Goal: Information Seeking & Learning: Learn about a topic

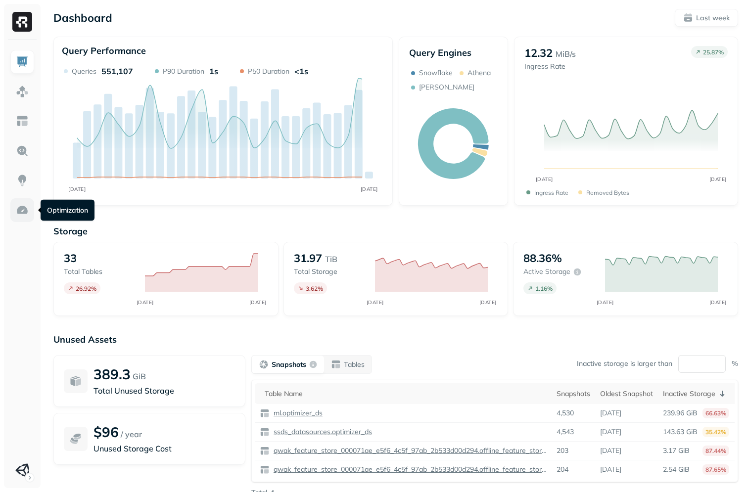
click at [22, 215] on img at bounding box center [22, 210] width 13 height 13
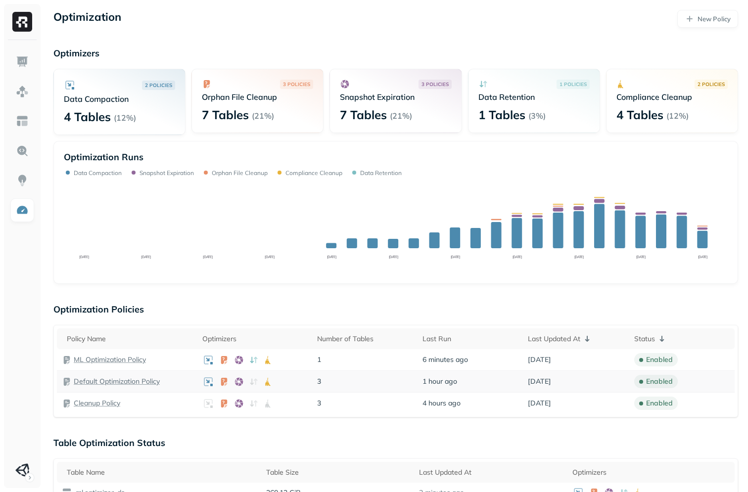
click at [86, 381] on p "Default Optimization Policy" at bounding box center [117, 381] width 86 height 9
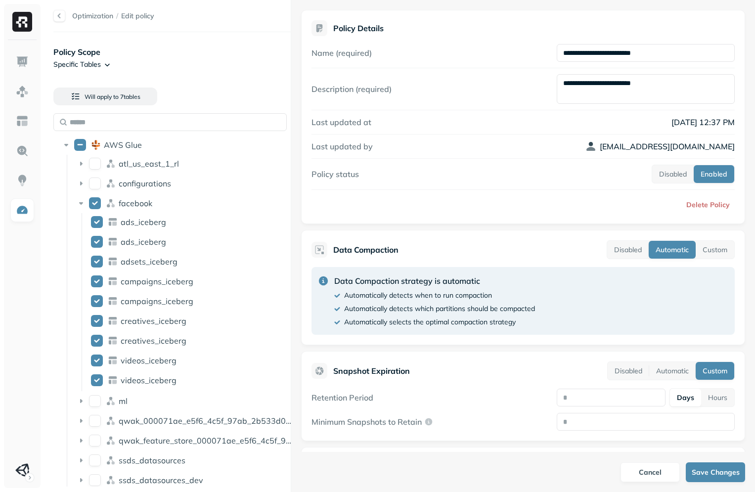
click at [93, 59] on html "**********" at bounding box center [377, 246] width 755 height 492
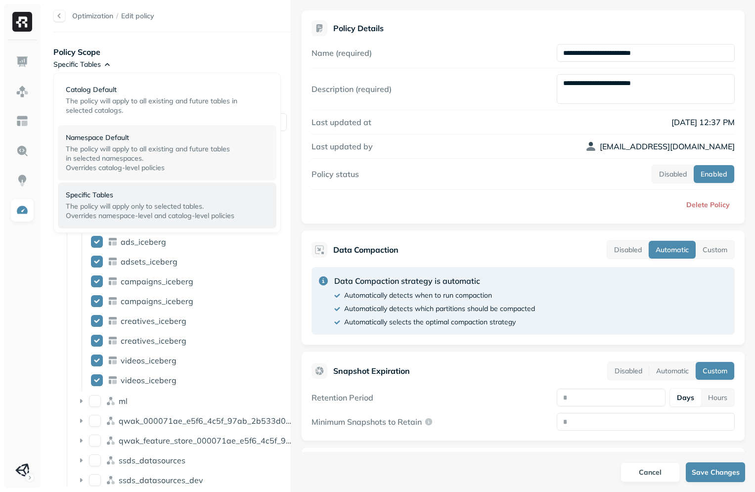
click at [103, 151] on span "The policy will apply to all existing and future tables" at bounding box center [148, 148] width 164 height 9
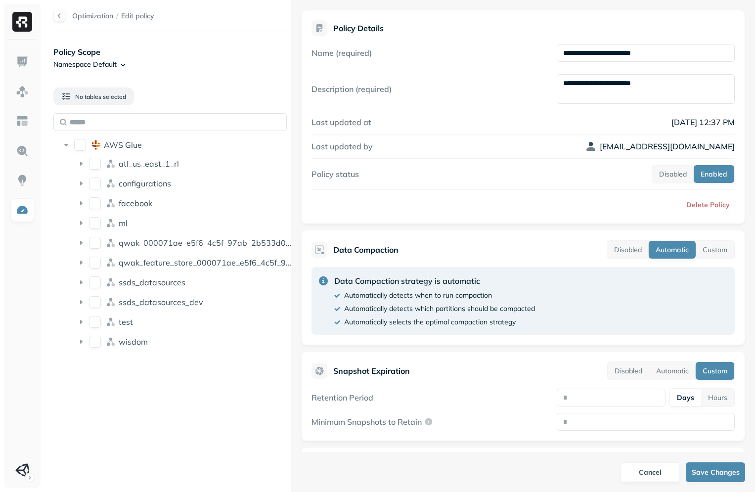
click at [110, 59] on html "**********" at bounding box center [377, 246] width 755 height 492
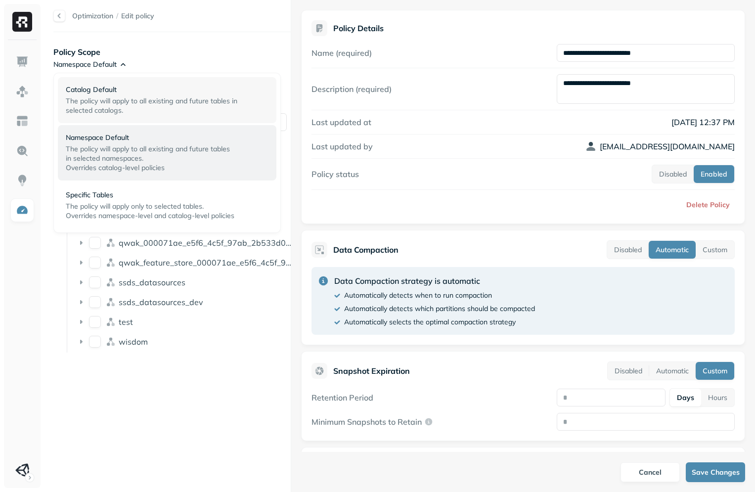
click at [122, 111] on span "The policy will apply to all existing and future tables in selected catalogs." at bounding box center [152, 105] width 172 height 18
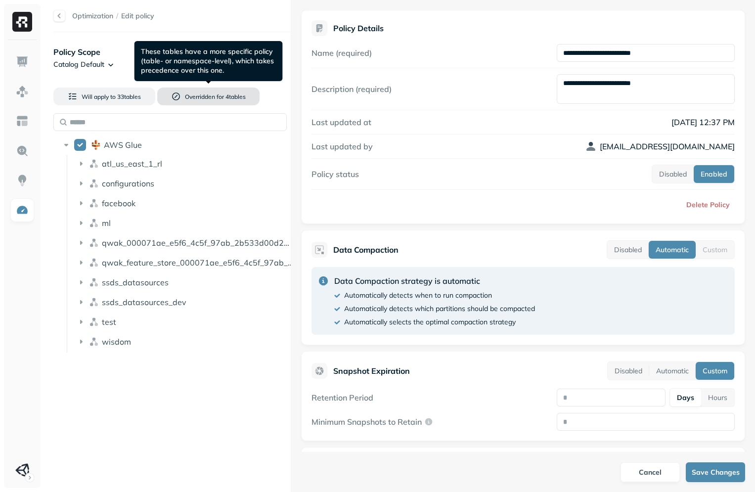
click at [203, 93] on span "Overridden for" at bounding box center [204, 96] width 39 height 7
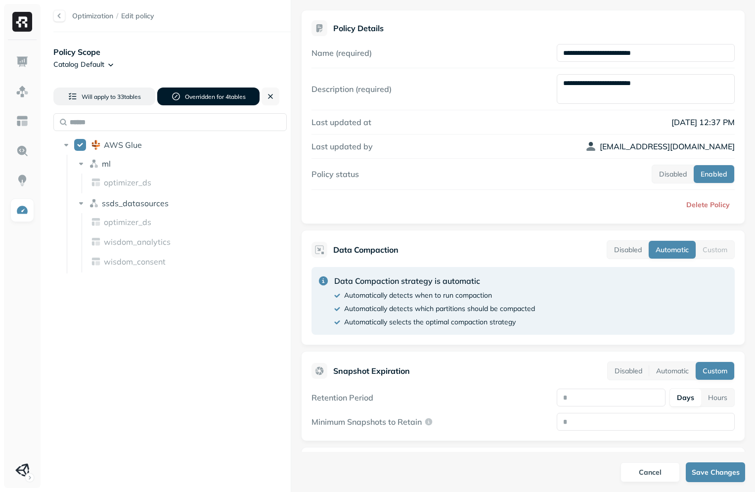
click at [202, 96] on span "Overridden for" at bounding box center [204, 96] width 39 height 7
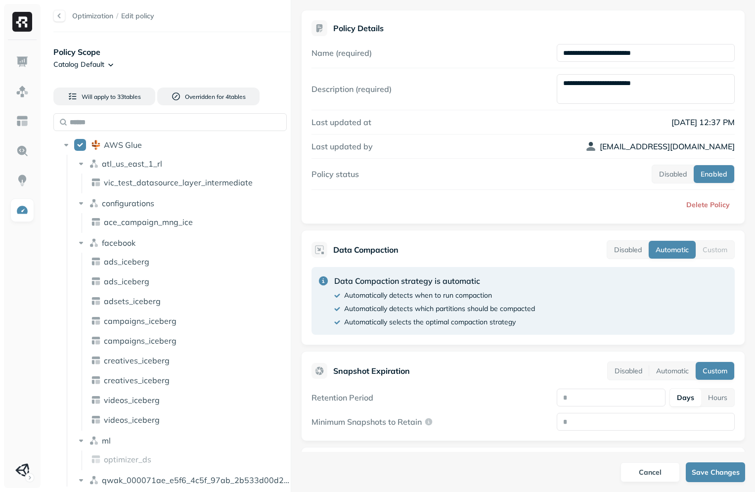
click at [84, 67] on html "Optimization / Edit policy Policy Scope Catalog Default Will apply to 33 table …" at bounding box center [377, 246] width 755 height 492
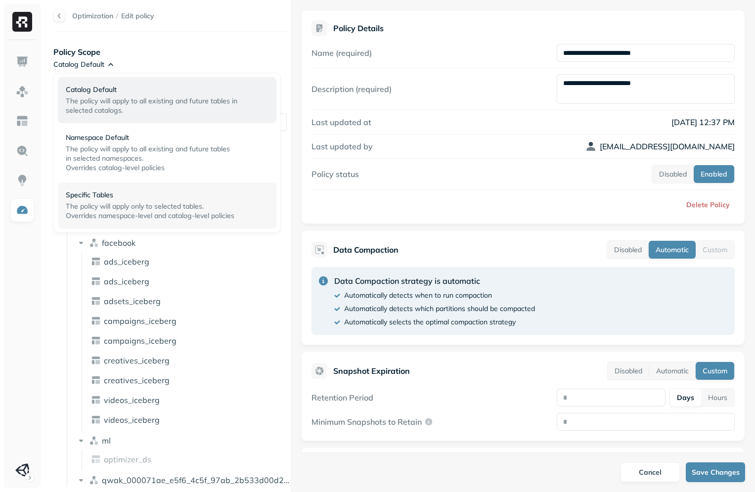
click at [125, 190] on div "Specific Tables The policy will apply only to selected tables. Overrides namesp…" at bounding box center [167, 205] width 219 height 46
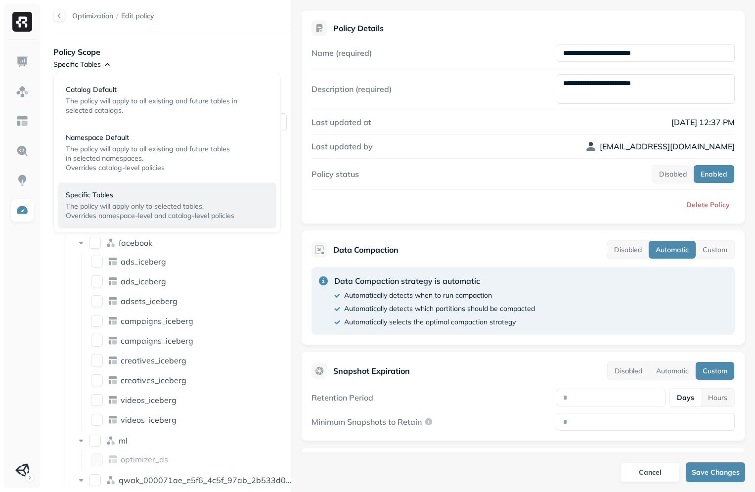
click at [84, 64] on html "Optimization / Edit policy Policy Scope Specific Tables No tables selected AWS …" at bounding box center [377, 246] width 755 height 492
click at [111, 102] on span "The policy will apply to all existing and future tables in selected catalogs." at bounding box center [152, 105] width 172 height 18
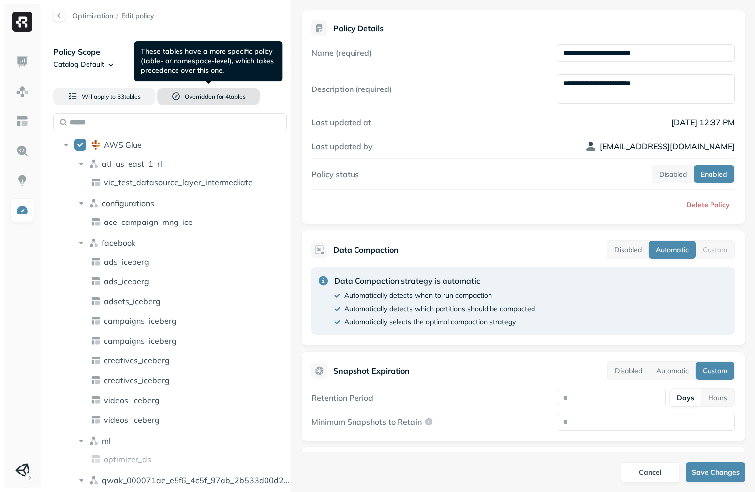
click at [161, 101] on button "Overridden for 4 table s" at bounding box center [208, 97] width 102 height 18
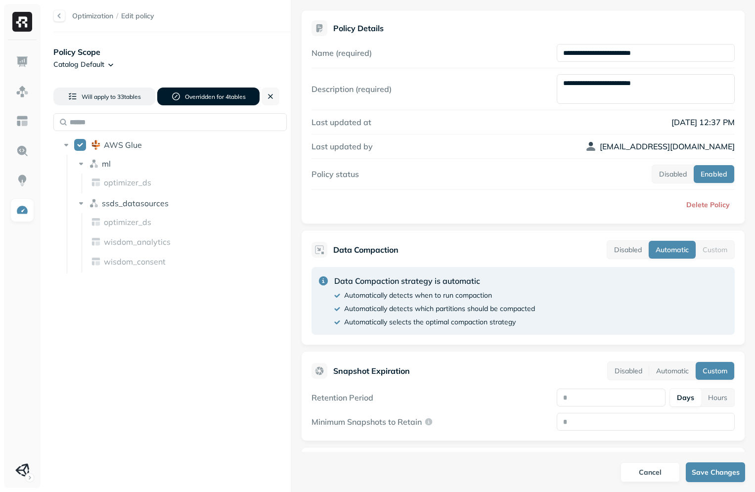
click at [161, 101] on button "Overridden for 4 table s" at bounding box center [208, 97] width 102 height 18
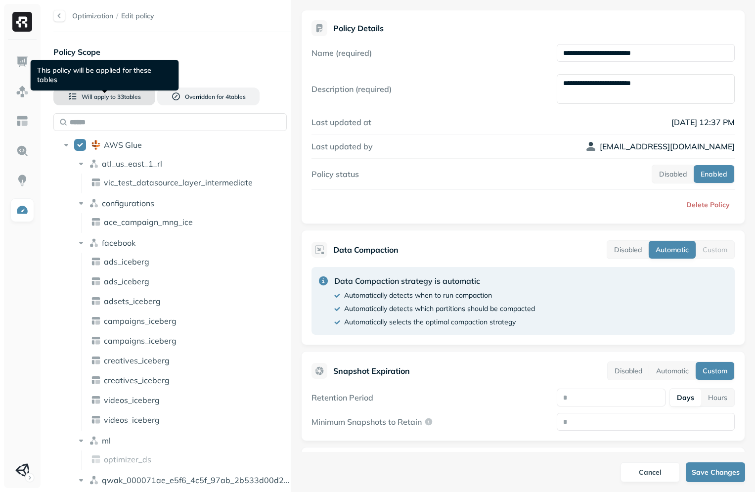
click at [117, 95] on span "33 table s" at bounding box center [128, 96] width 25 height 7
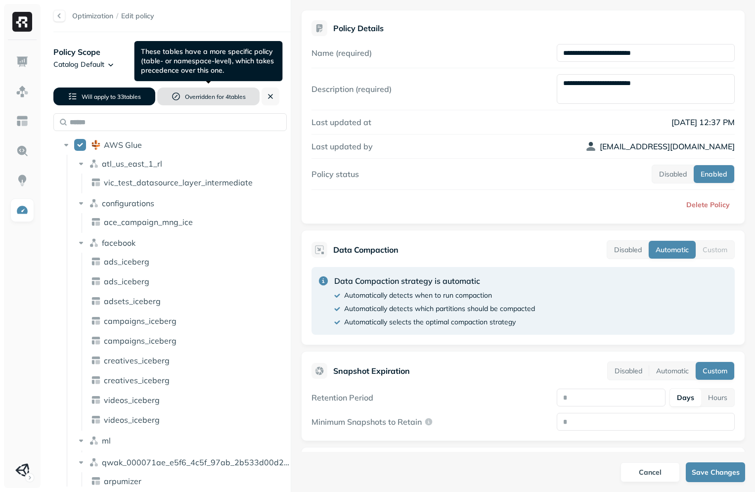
click at [172, 96] on button "Overridden for 4 table s" at bounding box center [208, 97] width 102 height 18
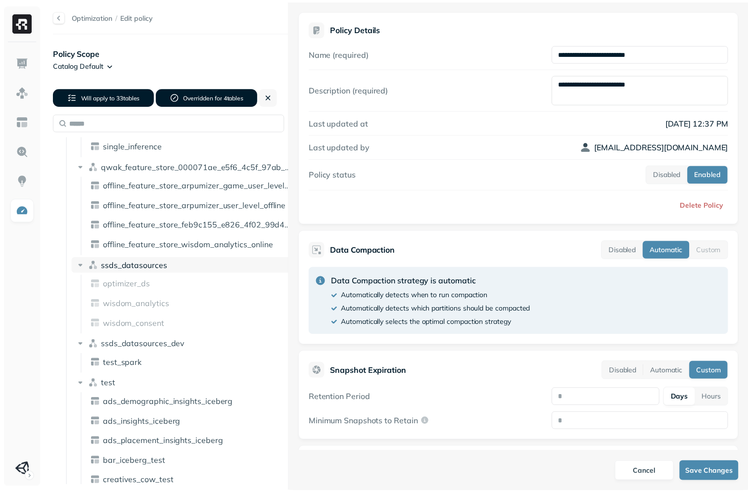
scroll to position [483, 0]
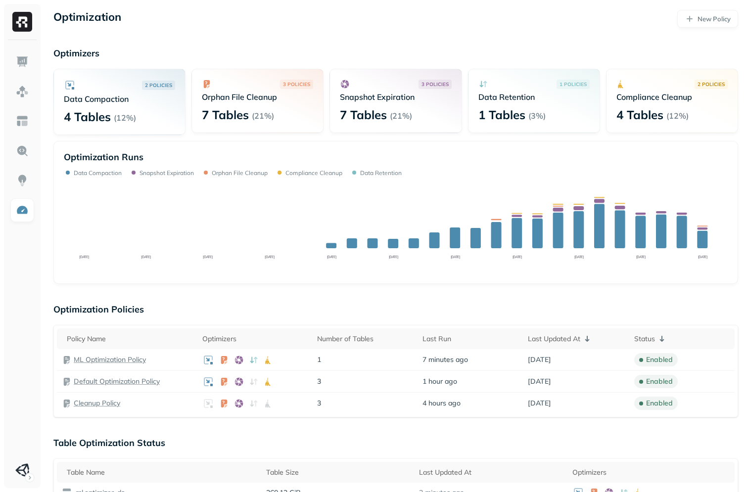
scroll to position [94, 0]
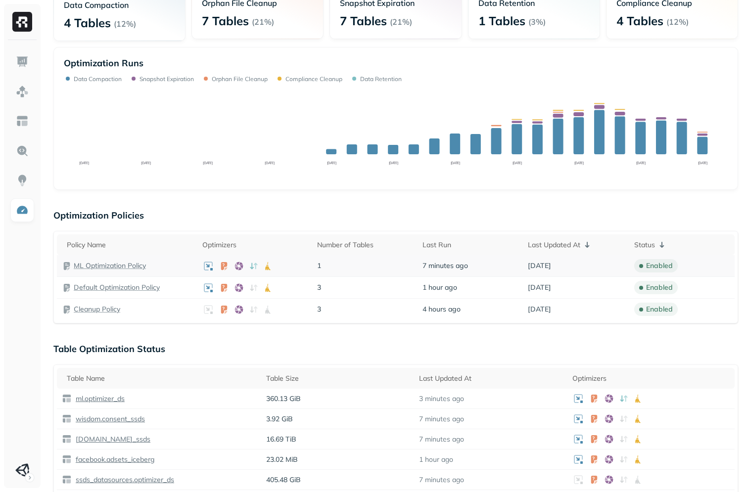
click at [120, 263] on p "ML Optimization Policy" at bounding box center [110, 265] width 72 height 9
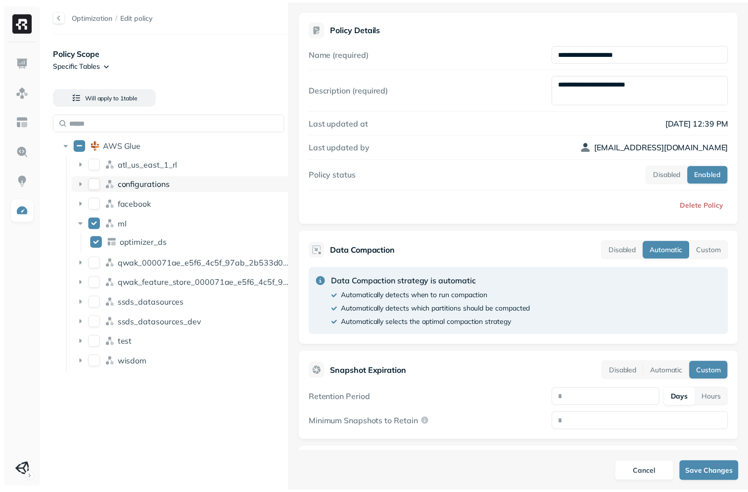
scroll to position [94, 0]
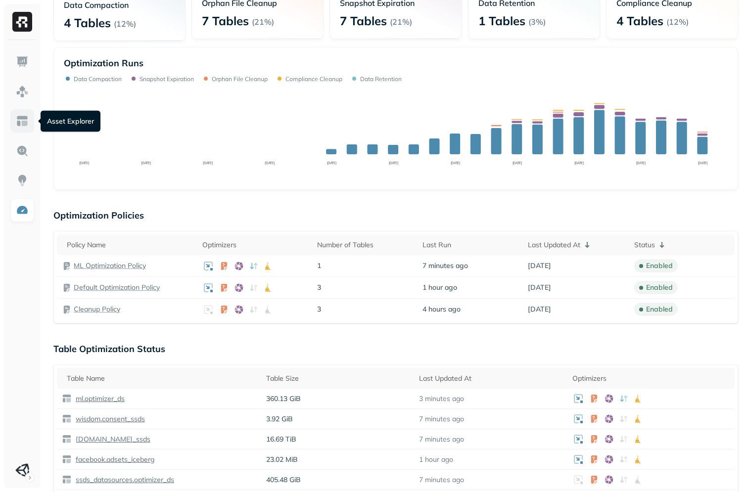
click at [25, 115] on img at bounding box center [22, 121] width 13 height 13
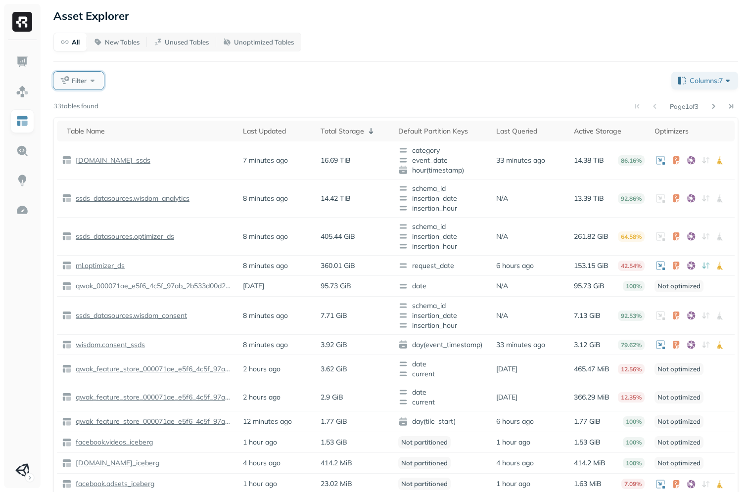
click at [89, 80] on button "Filter" at bounding box center [78, 81] width 50 height 18
type input "***"
click at [113, 164] on span "le Name" at bounding box center [118, 163] width 27 height 9
click at [308, 96] on div "All New Tables Unused Tables Unoptimized Tables Filter Columns: 7 Page 1 of 3 3…" at bounding box center [395, 296] width 684 height 527
click at [94, 83] on span "Table Name" at bounding box center [91, 80] width 36 height 9
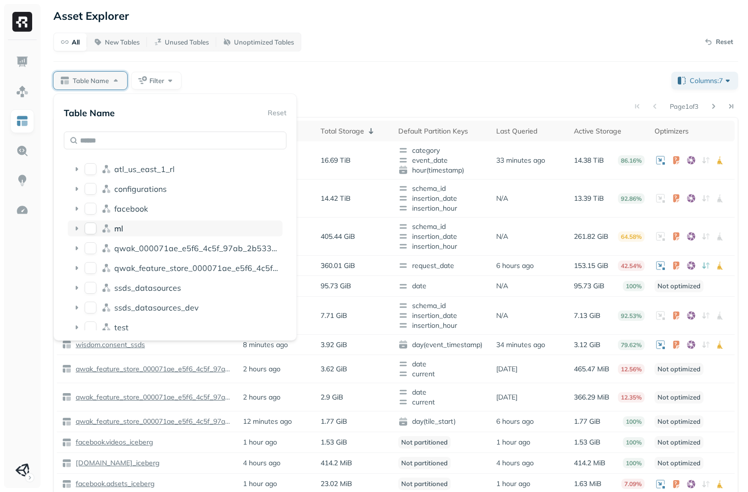
click at [128, 226] on div "ml" at bounding box center [196, 229] width 164 height 10
click at [130, 248] on span "optimizer_ds" at bounding box center [139, 247] width 47 height 10
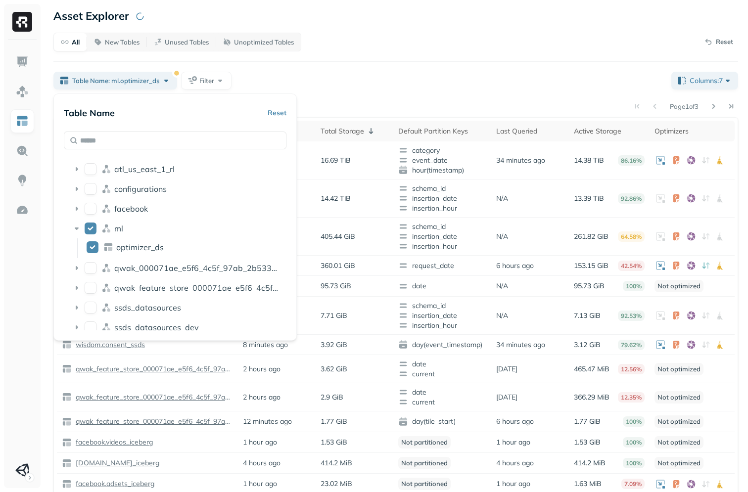
click at [477, 19] on div "Asset Explorer" at bounding box center [395, 16] width 684 height 14
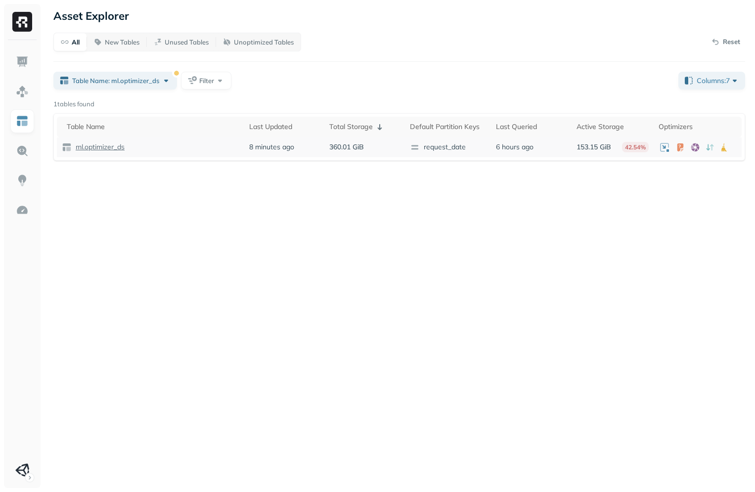
click at [113, 151] on p "ml.optimizer_ds" at bounding box center [99, 146] width 51 height 9
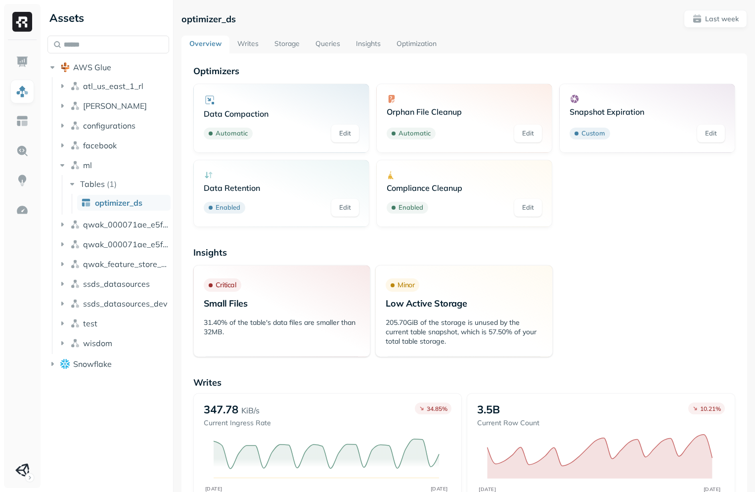
click at [288, 50] on link "Storage" at bounding box center [287, 45] width 41 height 18
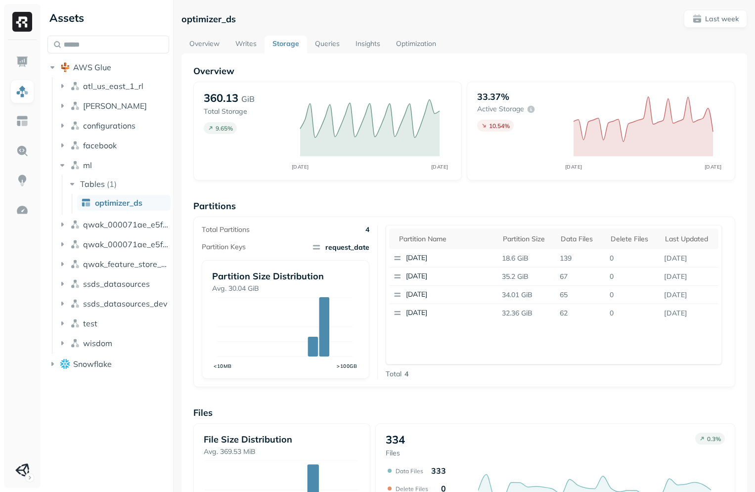
click at [411, 49] on link "Optimization" at bounding box center [416, 45] width 56 height 18
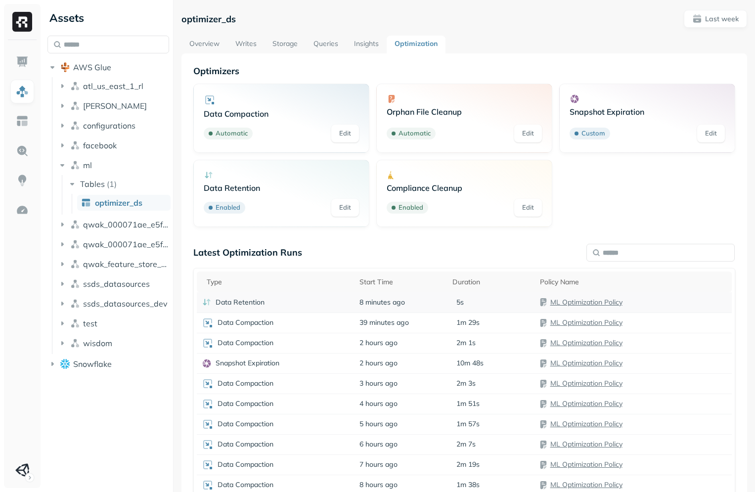
click at [290, 305] on div "Data Retention" at bounding box center [276, 302] width 148 height 10
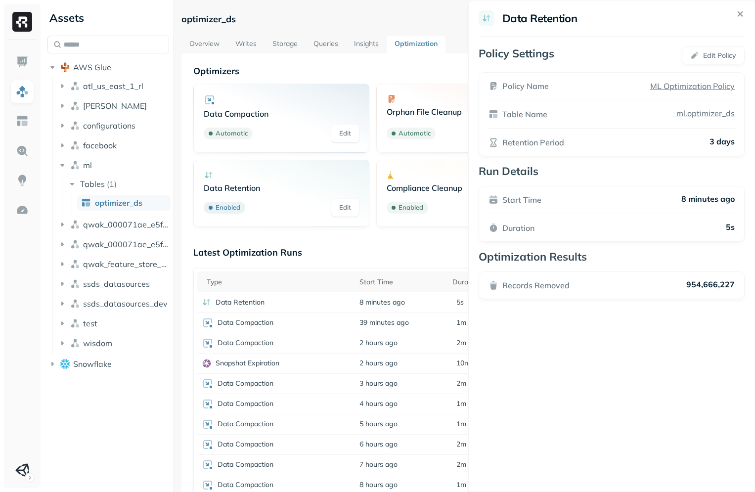
click at [417, 249] on html "Assets AWS Glue atl_us_east_1_rl [PERSON_NAME] configurations facebook ml Table…" at bounding box center [377, 246] width 755 height 492
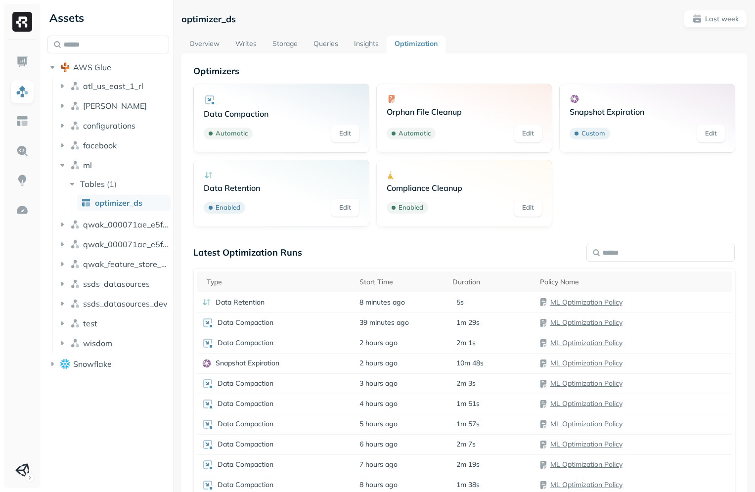
click at [275, 42] on link "Storage" at bounding box center [285, 45] width 41 height 18
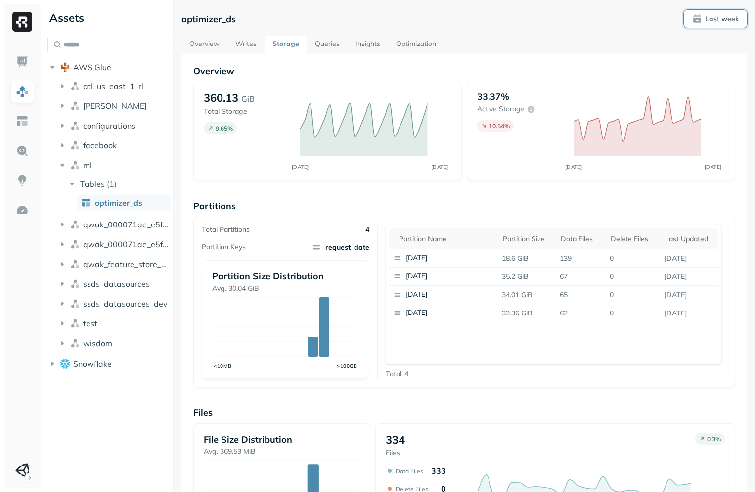
click at [709, 17] on p "Last week" at bounding box center [722, 18] width 34 height 9
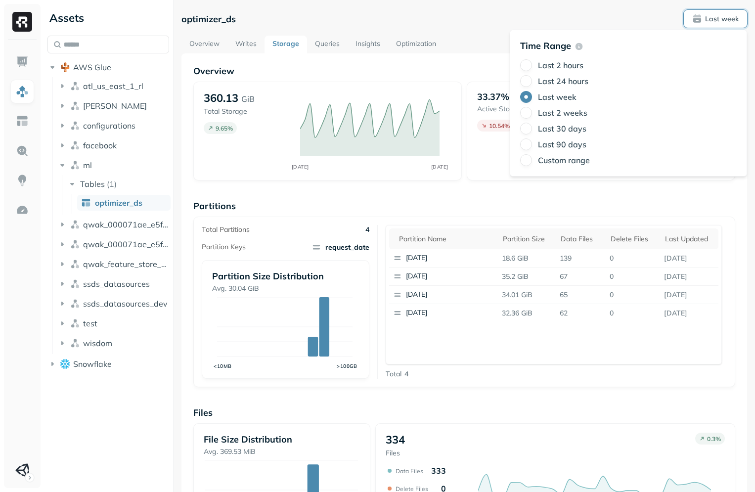
click at [558, 79] on label "Last 24 hours" at bounding box center [563, 81] width 50 height 10
click at [532, 79] on button "Last 24 hours" at bounding box center [526, 81] width 12 height 12
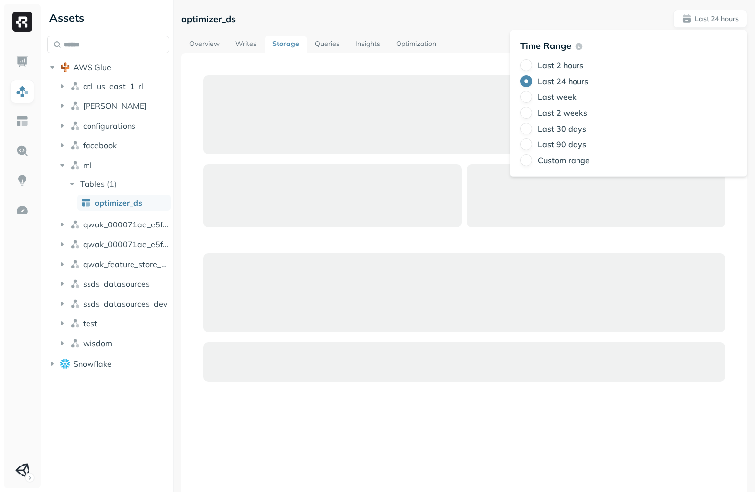
click at [460, 22] on div "optimizer_ds Last 24 hours" at bounding box center [465, 19] width 566 height 18
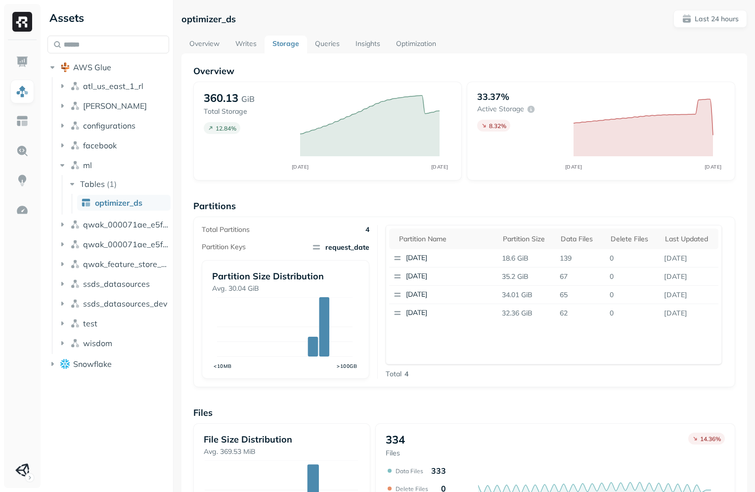
click at [494, 188] on div "Overview 360.13 GiB Total Storage 12.84 % SEP [DATE] 33.37% Active storage 8.32…" at bounding box center [464, 367] width 542 height 605
click at [258, 39] on link "Writes" at bounding box center [246, 45] width 37 height 18
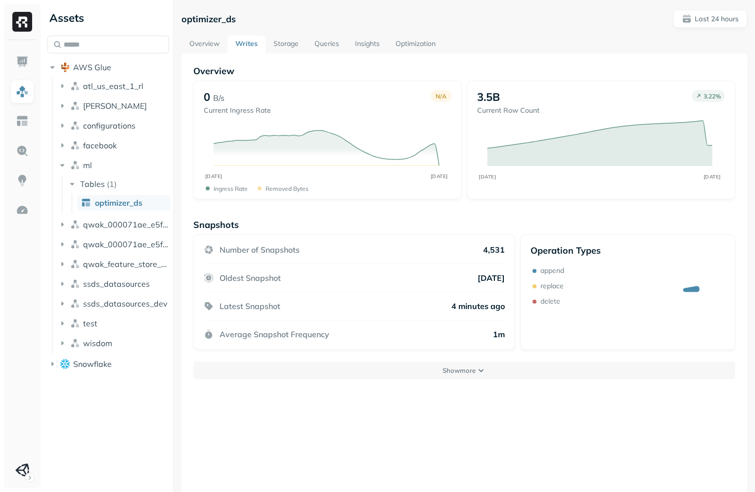
scroll to position [53, 0]
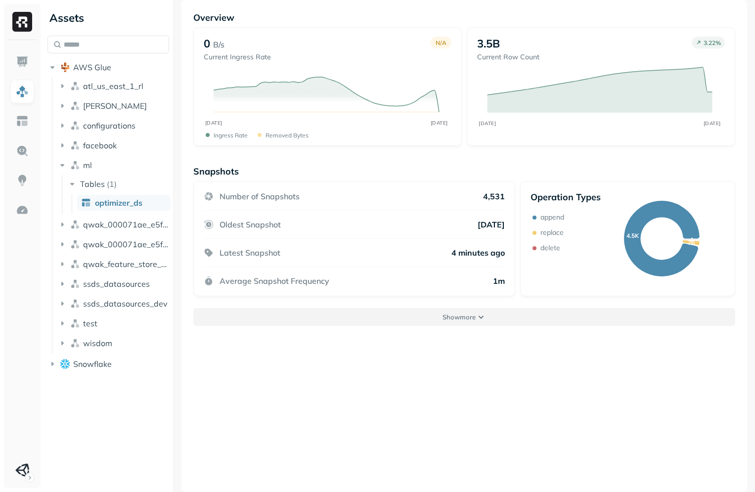
click at [456, 312] on button "Show more" at bounding box center [464, 317] width 542 height 18
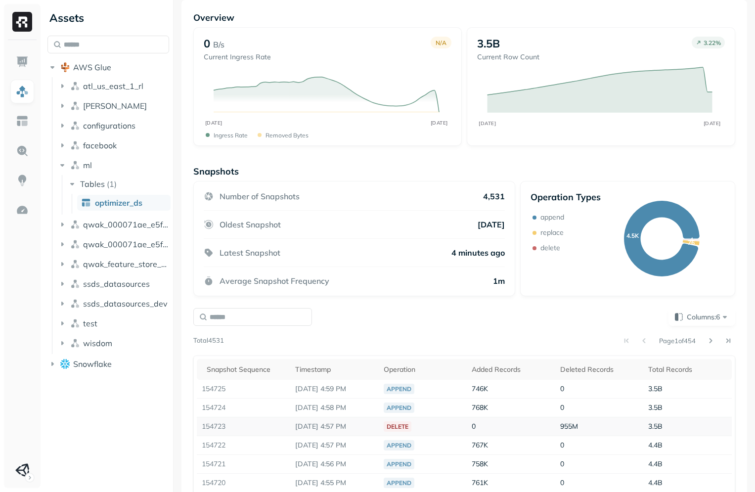
scroll to position [169, 0]
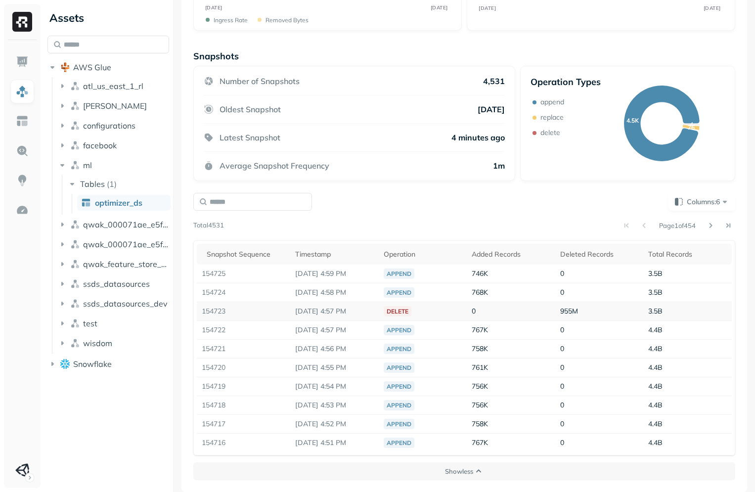
click at [451, 314] on td "delete" at bounding box center [423, 311] width 89 height 19
click at [704, 226] on button at bounding box center [711, 226] width 14 height 14
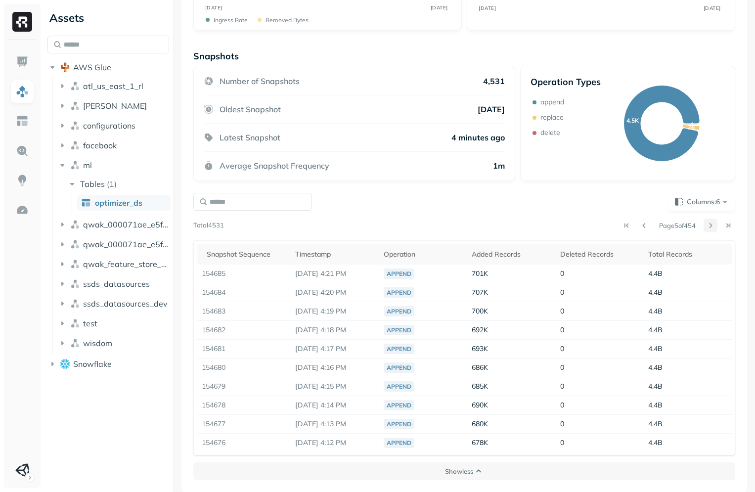
click at [704, 226] on button at bounding box center [711, 226] width 14 height 14
click at [715, 225] on div at bounding box center [720, 226] width 32 height 14
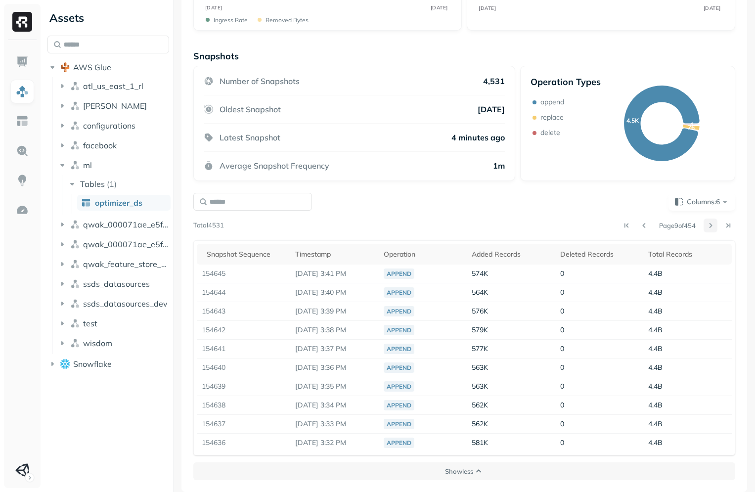
click at [709, 226] on button at bounding box center [711, 226] width 14 height 14
click at [731, 231] on div "Columns: 6 Page 10 of 454 Total 4531 Snapshot Sequence Timestamp Operation Adde…" at bounding box center [464, 324] width 546 height 267
click at [715, 226] on div at bounding box center [720, 226] width 32 height 14
click at [722, 224] on button at bounding box center [729, 226] width 14 height 14
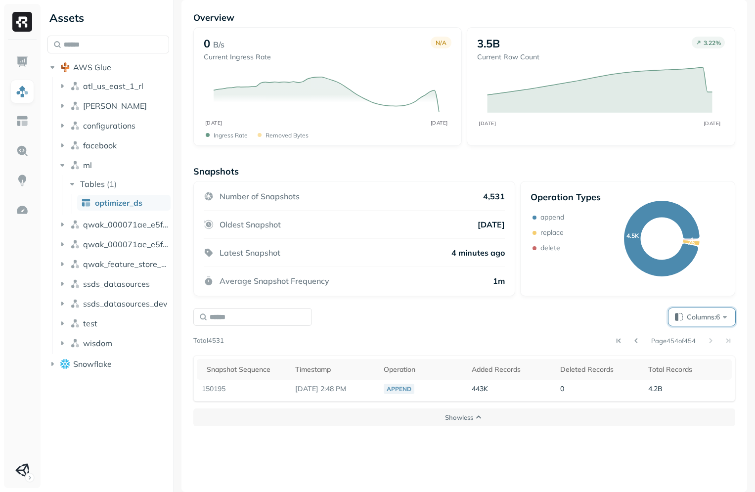
click at [687, 321] on span "Columns: 6" at bounding box center [708, 317] width 43 height 10
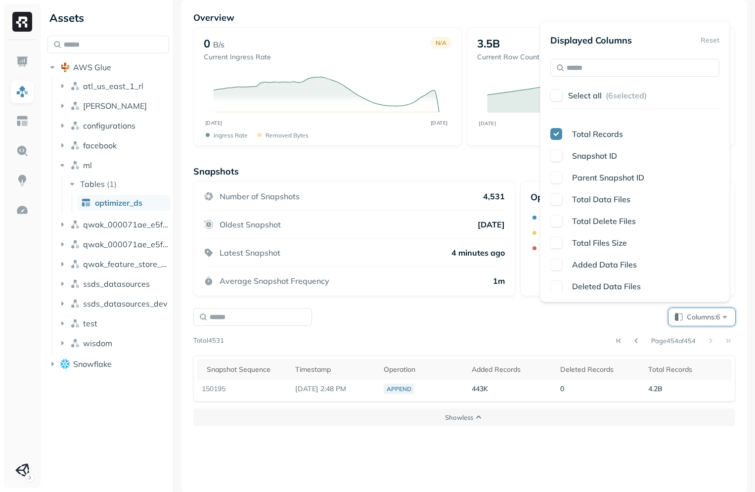
scroll to position [119, 0]
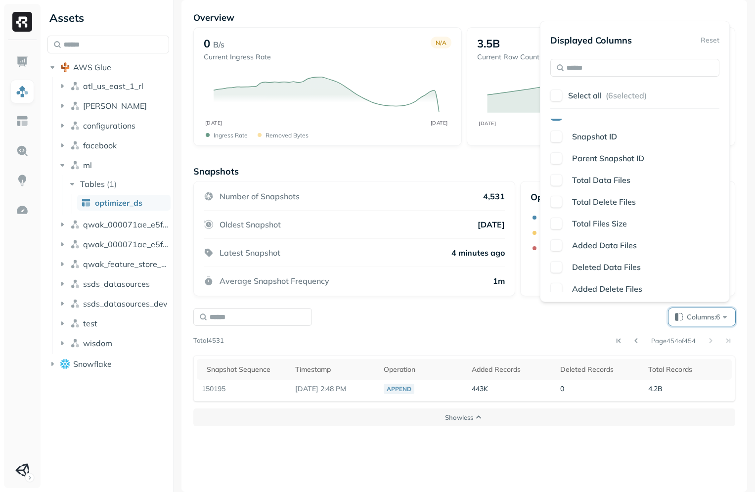
click at [599, 227] on span "Total Files Size" at bounding box center [599, 224] width 55 height 10
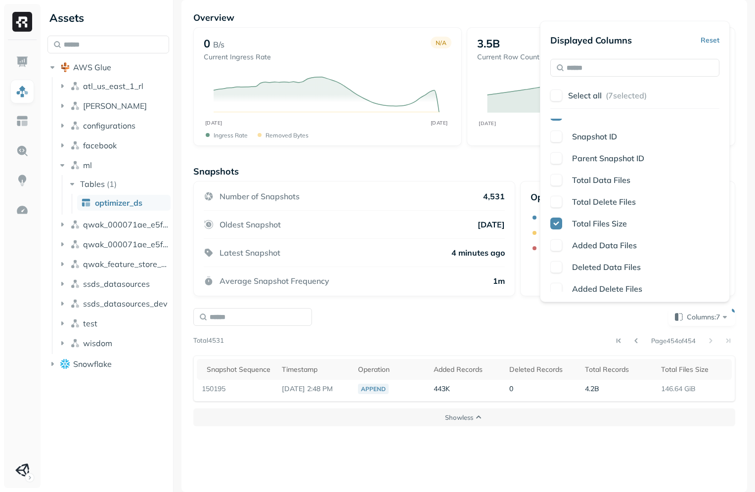
click at [476, 286] on div "Number of Snapshots 4,531 Oldest Snapshot [DATE] Latest Snapshot 4 minutes ago …" at bounding box center [354, 238] width 322 height 115
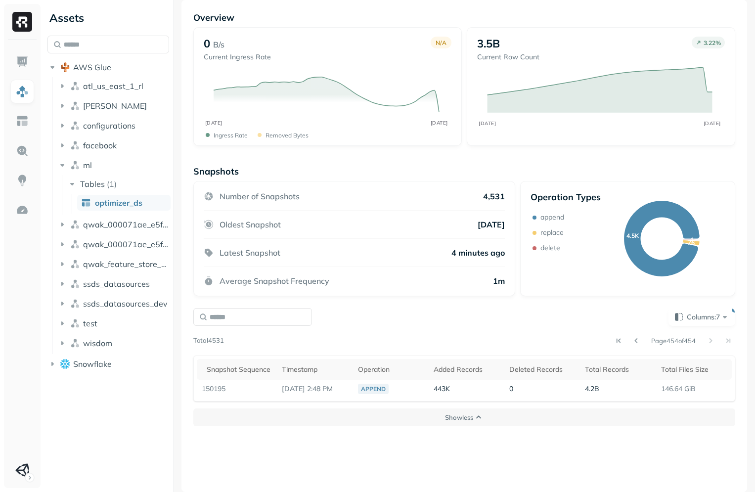
click at [416, 316] on div "Columns: 7" at bounding box center [464, 317] width 542 height 18
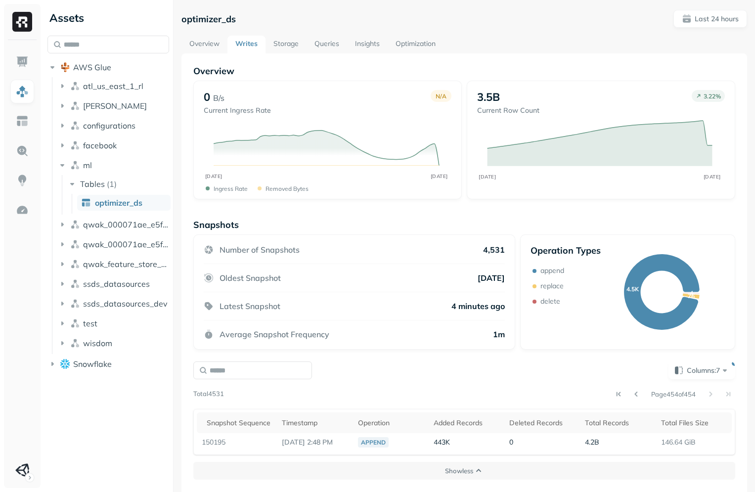
click at [501, 217] on div "Overview 0 B/s Current Ingress Rate N/A SEP [DATE] Ingress Rate Removed bytes 3…" at bounding box center [464, 272] width 542 height 414
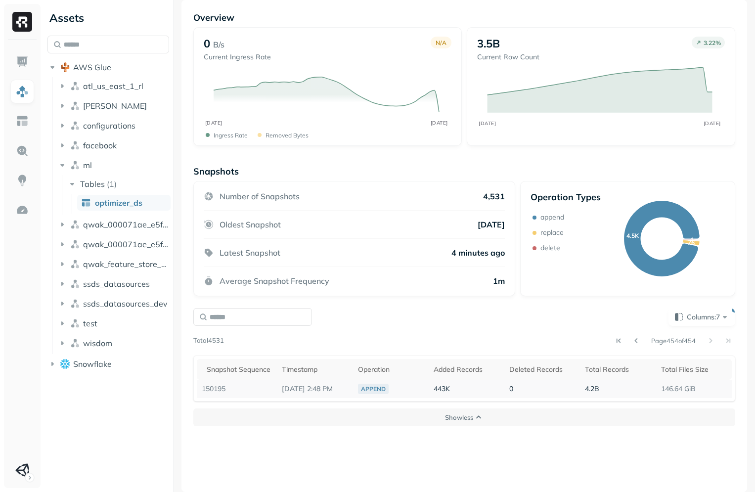
click at [677, 392] on td "146.64 GiB" at bounding box center [694, 389] width 76 height 18
